Goal: Task Accomplishment & Management: Use online tool/utility

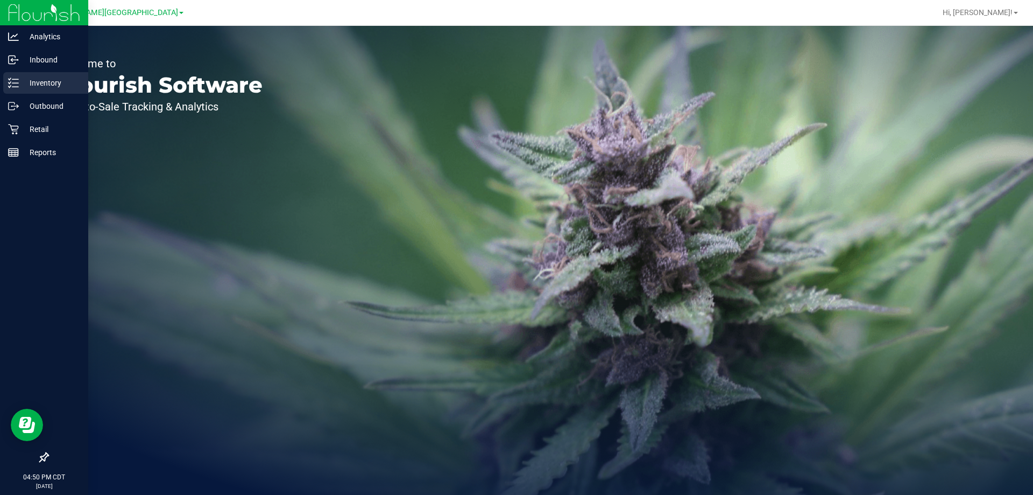
click at [52, 82] on p "Inventory" at bounding box center [51, 82] width 65 height 13
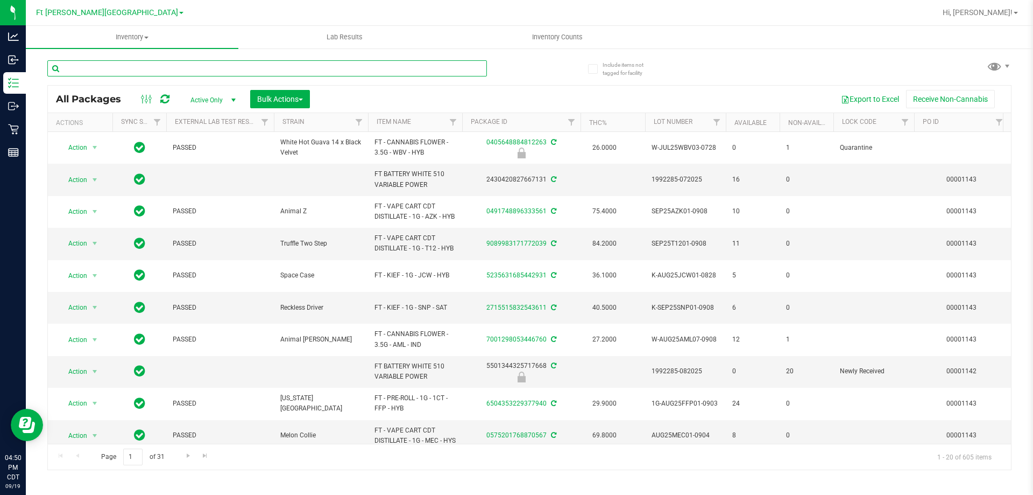
click at [157, 71] on input "text" at bounding box center [267, 68] width 440 height 16
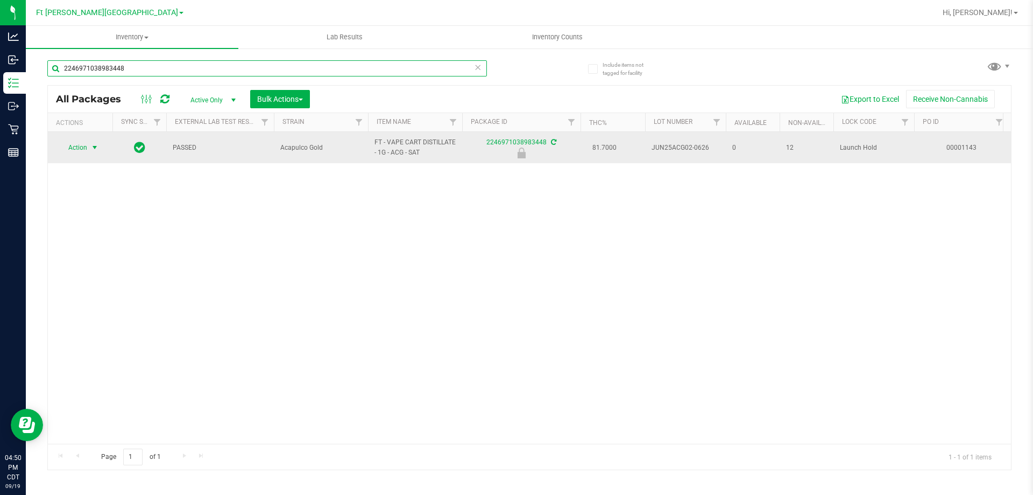
type input "2246971038983448"
click at [81, 146] on span "Action" at bounding box center [73, 147] width 29 height 15
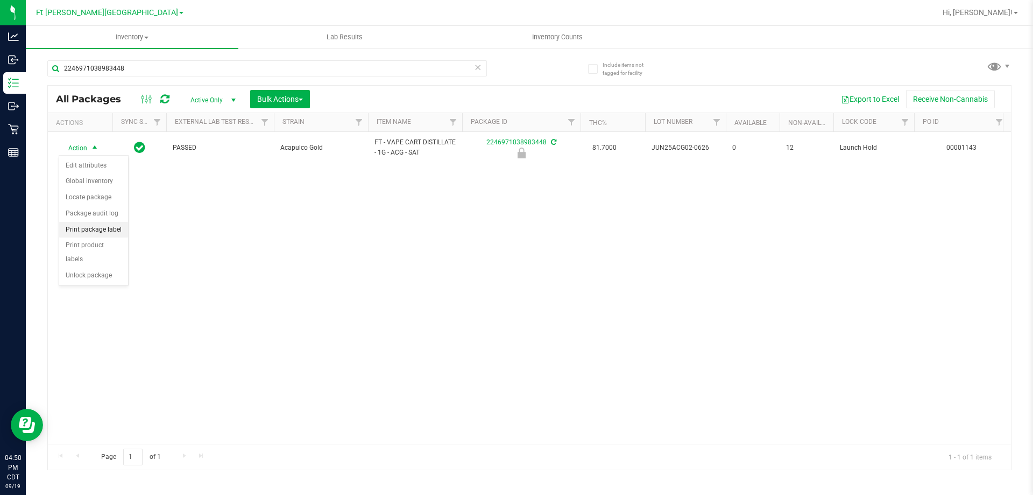
click at [116, 229] on li "Print package label" at bounding box center [93, 230] width 69 height 16
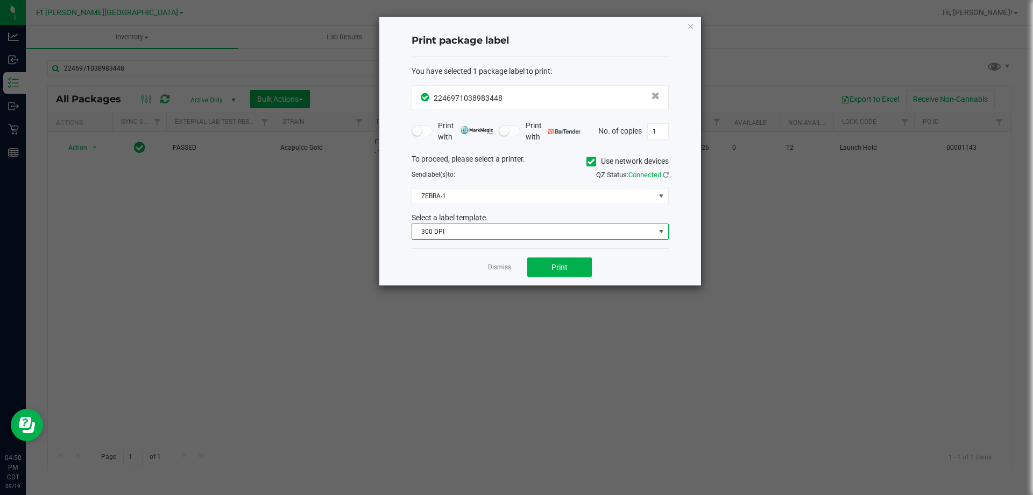
click at [448, 231] on span "300 DPI" at bounding box center [533, 231] width 243 height 15
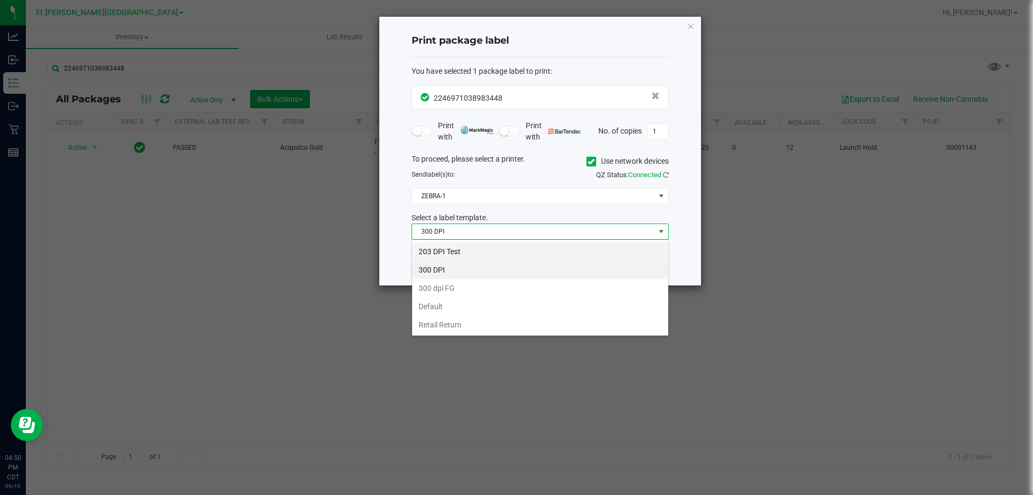
scroll to position [16, 257]
click at [452, 251] on li "203 DPI Test" at bounding box center [540, 251] width 256 height 18
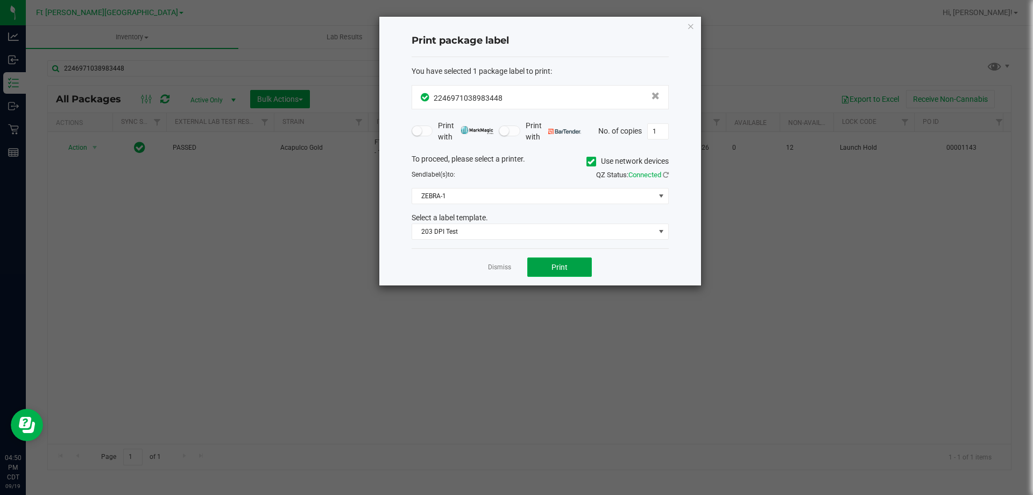
click at [585, 270] on button "Print" at bounding box center [560, 266] width 65 height 19
click at [505, 269] on link "Dismiss" at bounding box center [499, 267] width 23 height 9
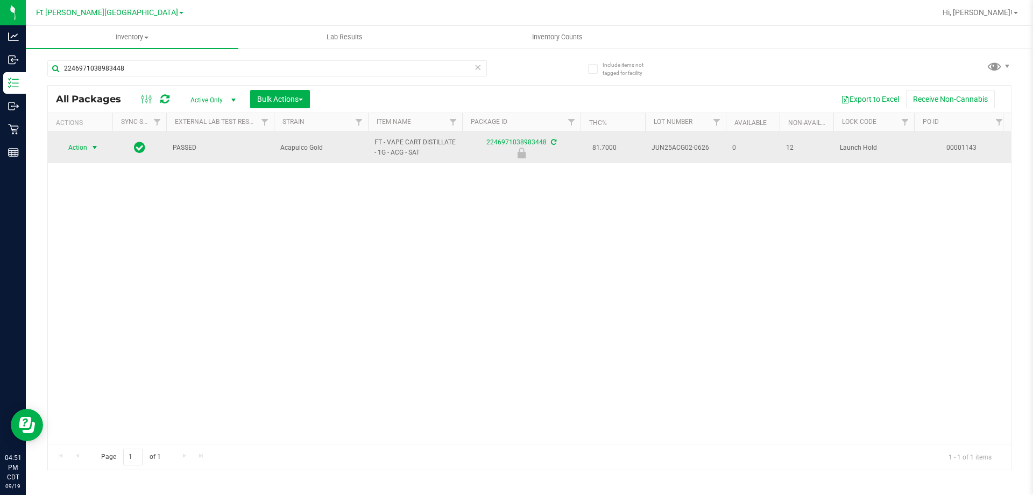
click at [94, 151] on span "select" at bounding box center [94, 147] width 9 height 9
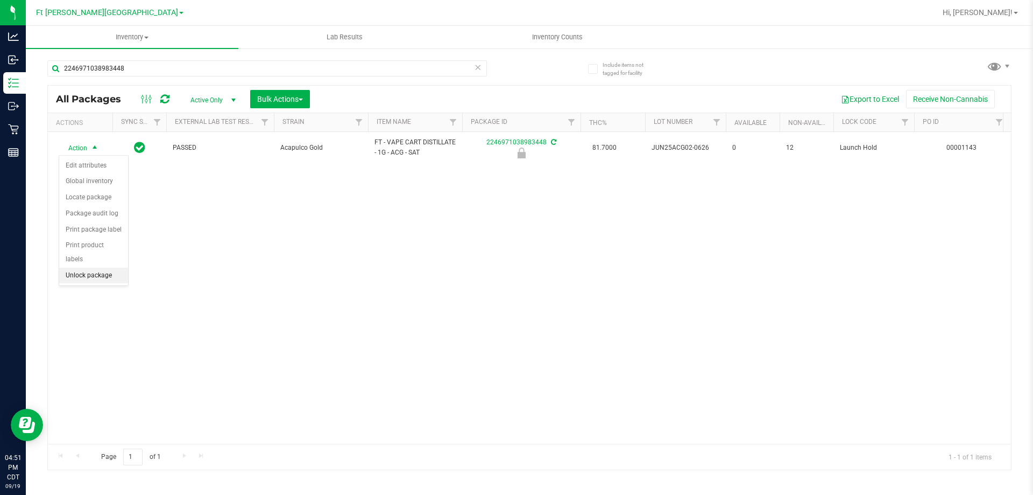
click at [113, 268] on li "Unlock package" at bounding box center [93, 276] width 69 height 16
